Goal: Task Accomplishment & Management: Complete application form

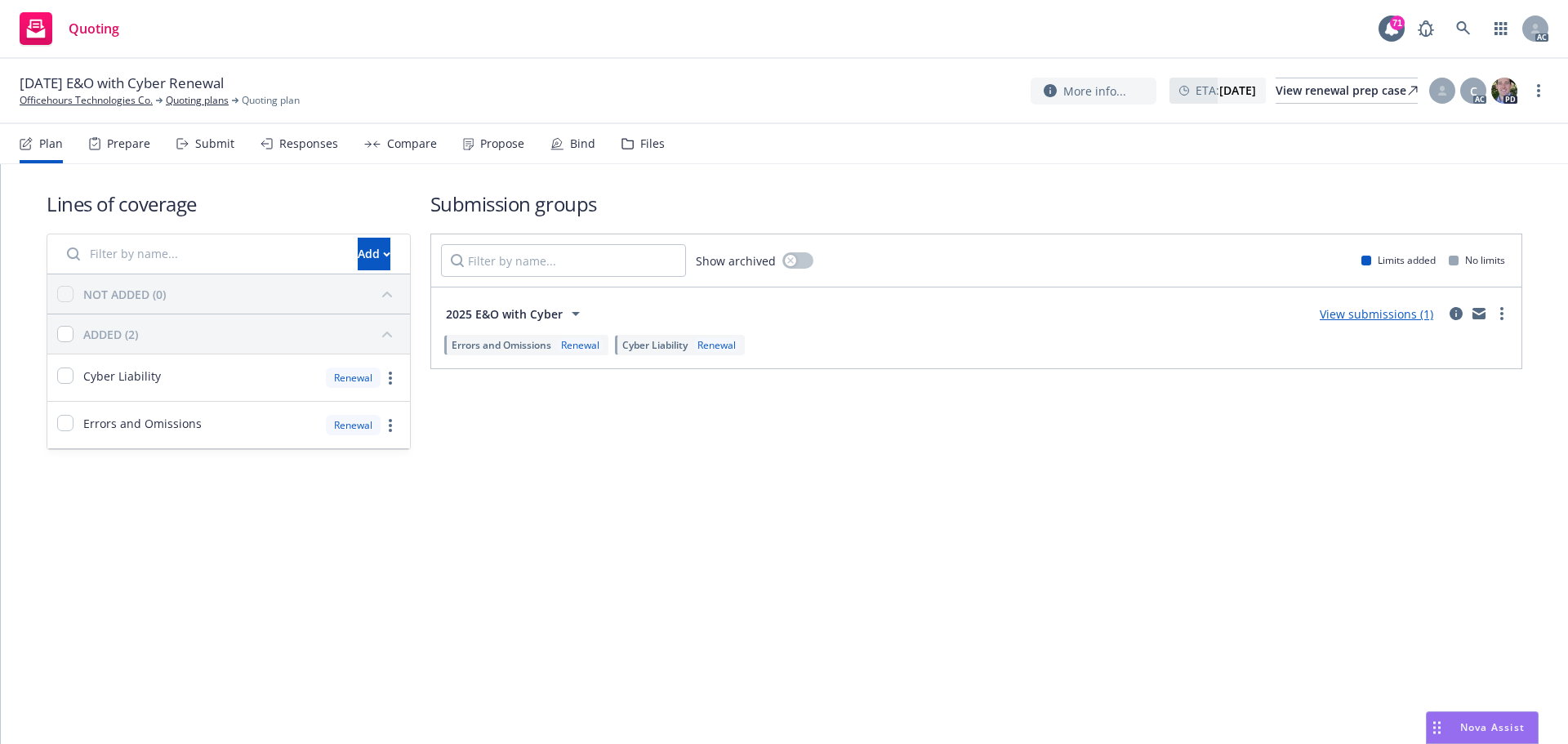
click at [207, 135] on div "Submit" at bounding box center [205, 143] width 58 height 39
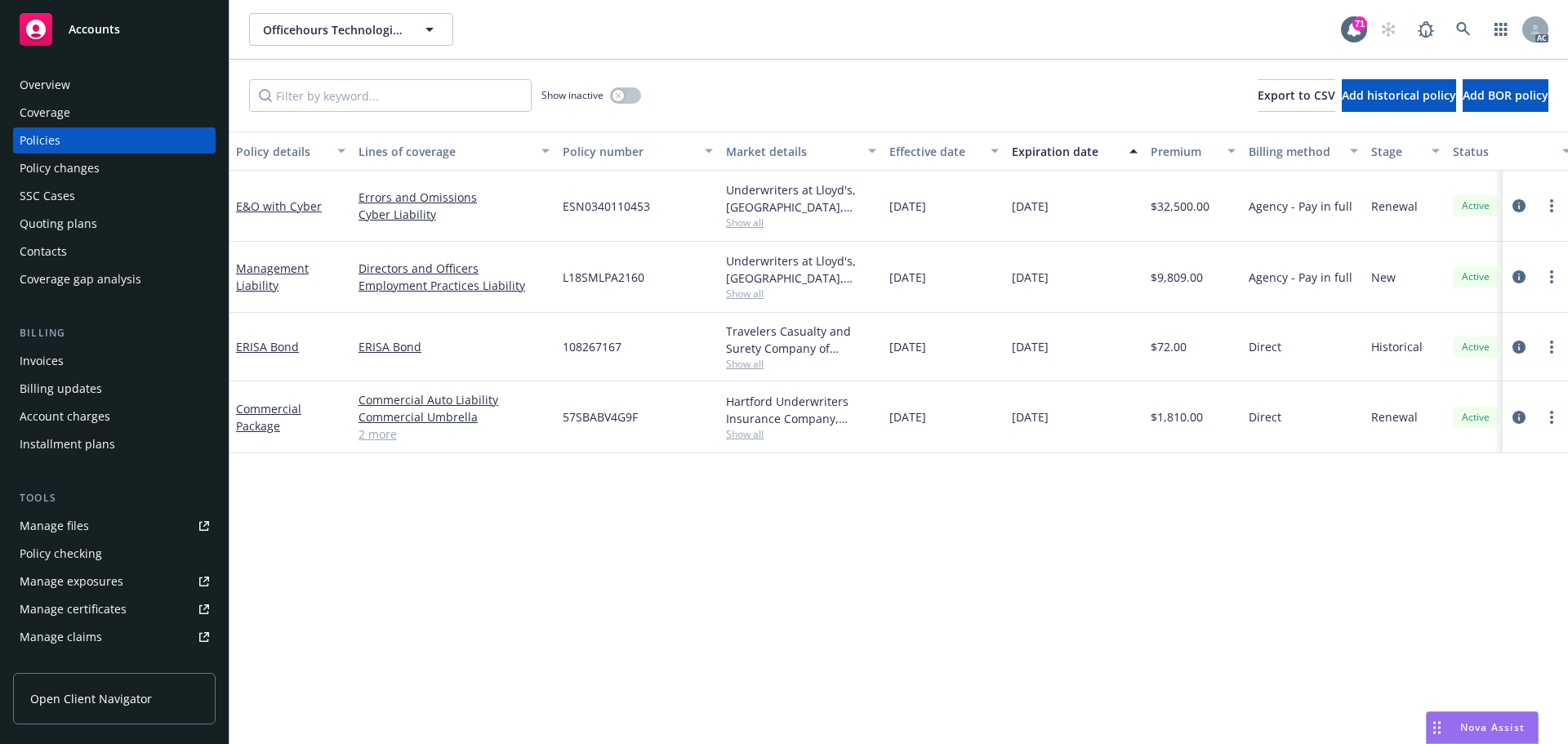
click at [875, 575] on div "Policy details Lines of coverage Policy number Market details Effective date Ex…" at bounding box center [898, 436] width 1339 height 612
click at [65, 525] on div "Manage files" at bounding box center [55, 526] width 69 height 26
click at [85, 177] on div "Policy changes" at bounding box center [60, 168] width 80 height 26
